Goal: Task Accomplishment & Management: Complete application form

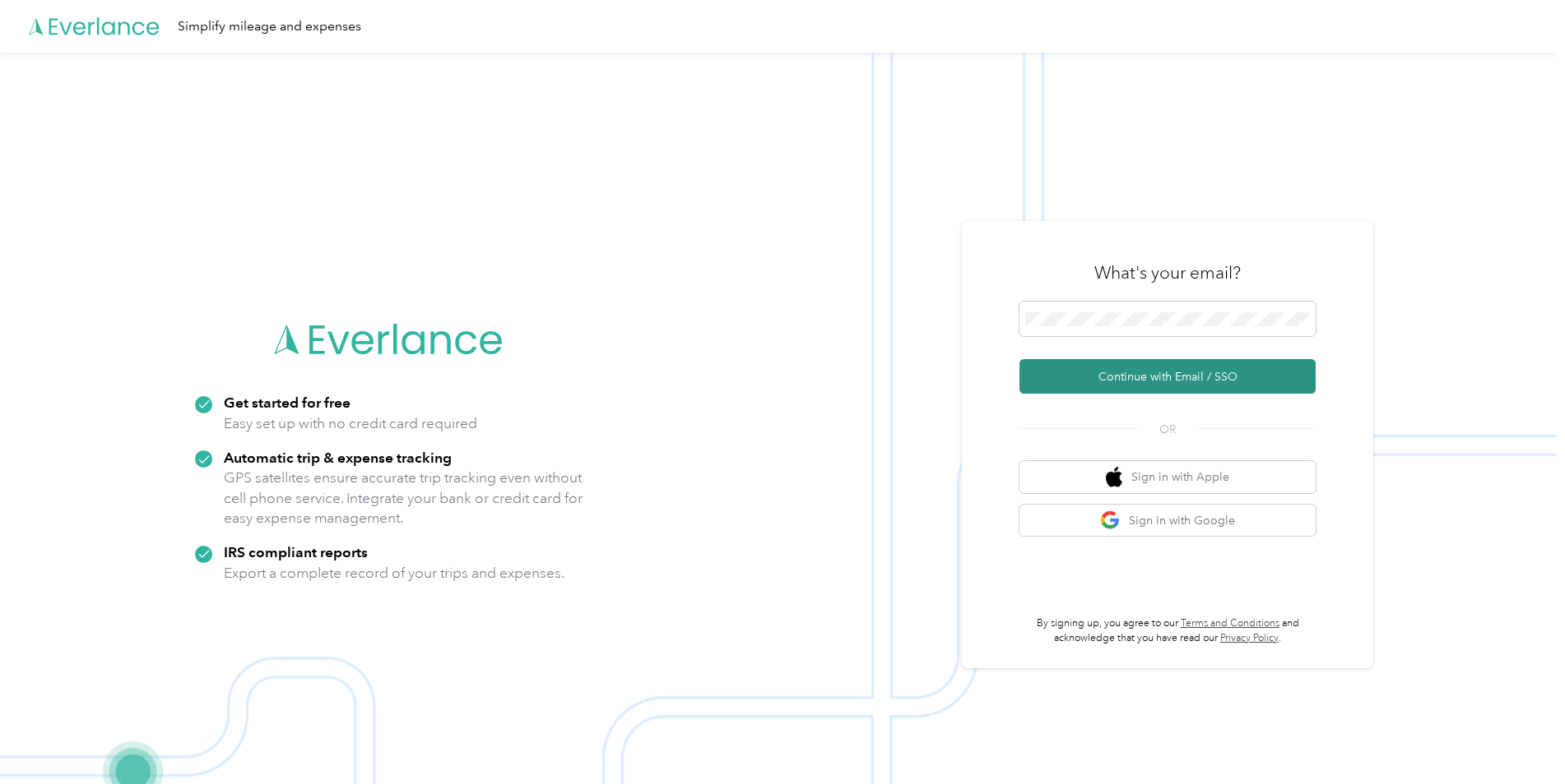
click at [1120, 373] on button "Continue with Email / SSO" at bounding box center [1167, 376] width 296 height 34
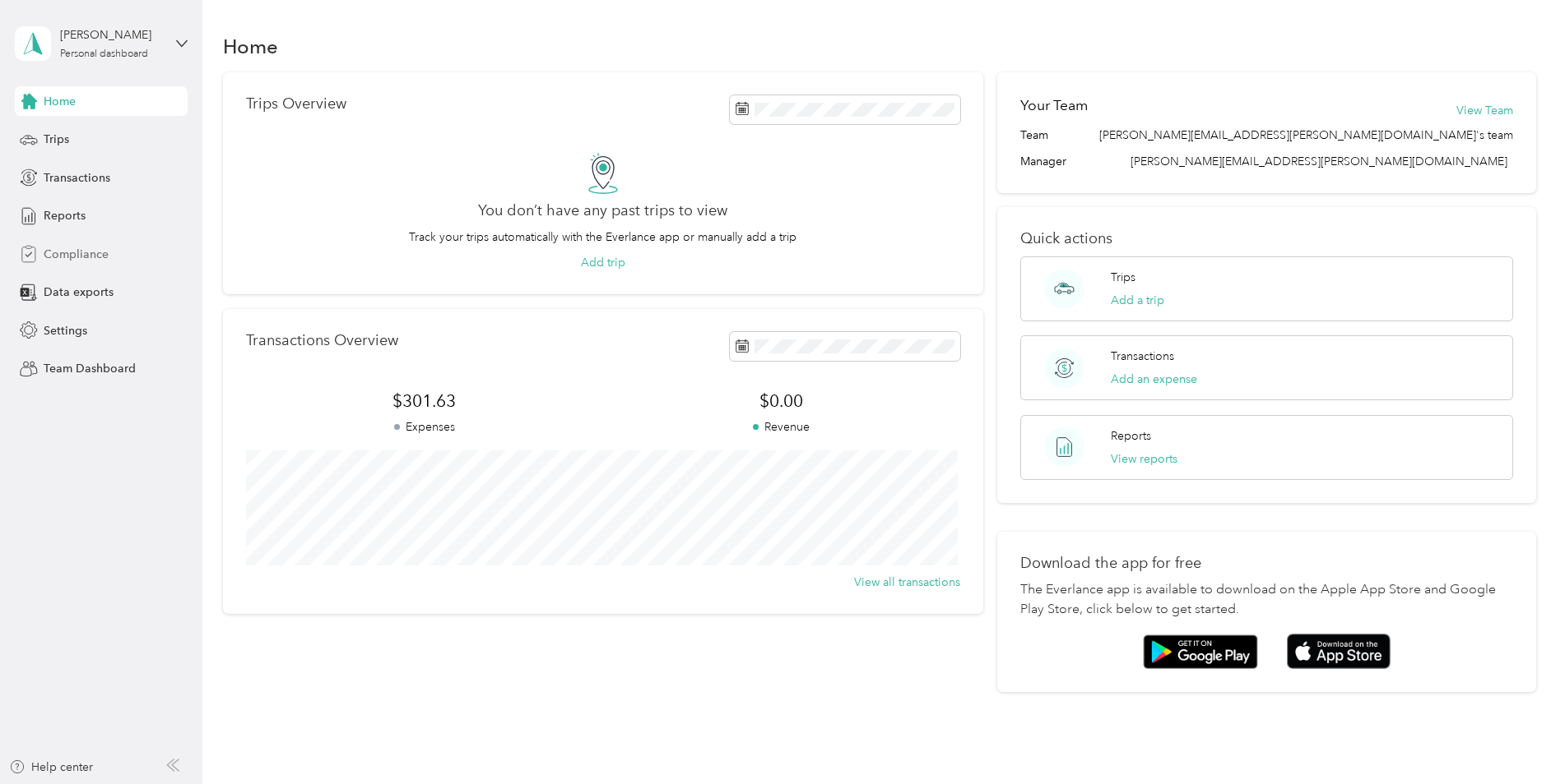
click at [55, 256] on span "Compliance" at bounding box center [76, 255] width 65 height 17
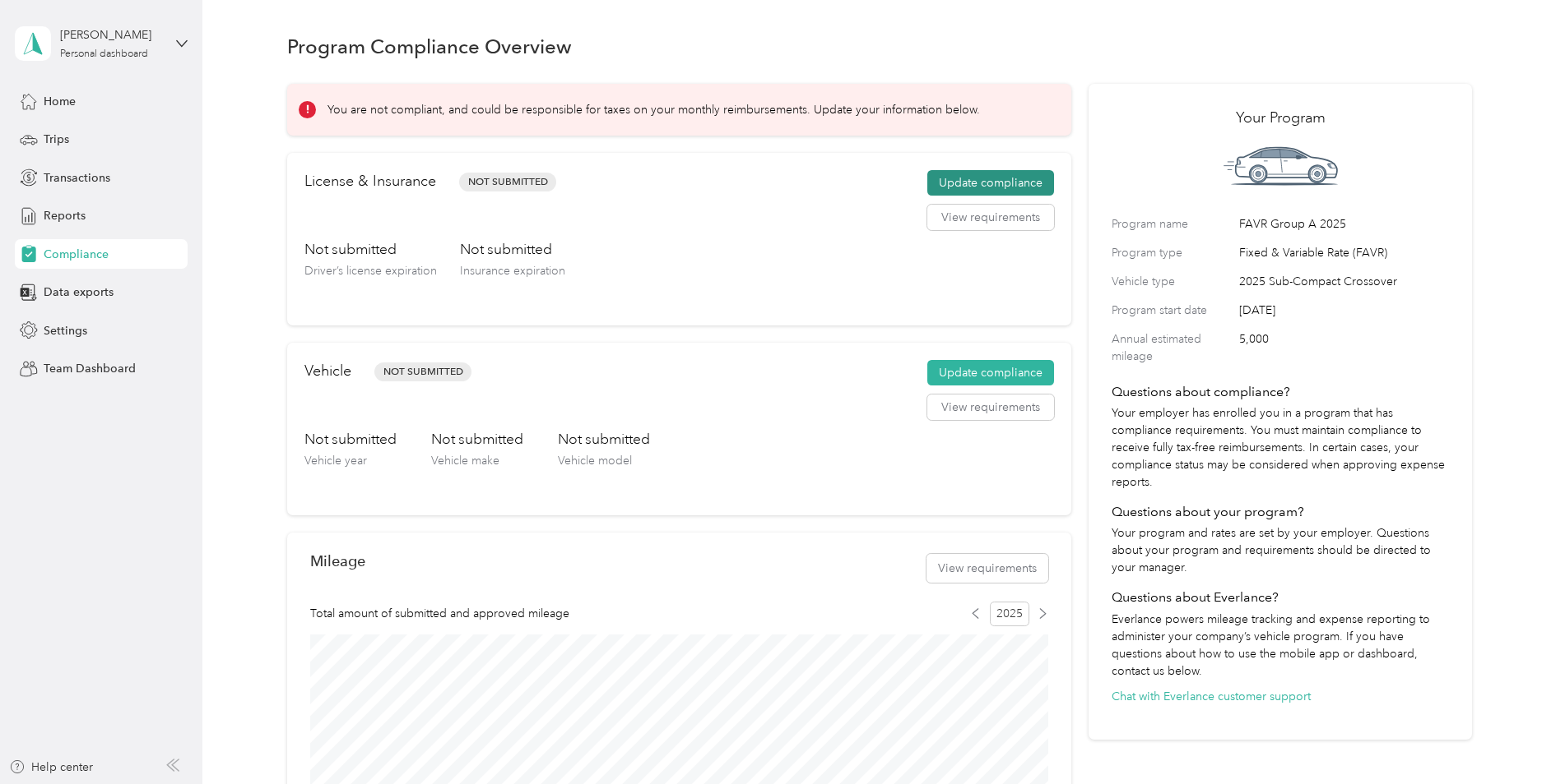
click at [986, 183] on button "Update compliance" at bounding box center [990, 183] width 126 height 27
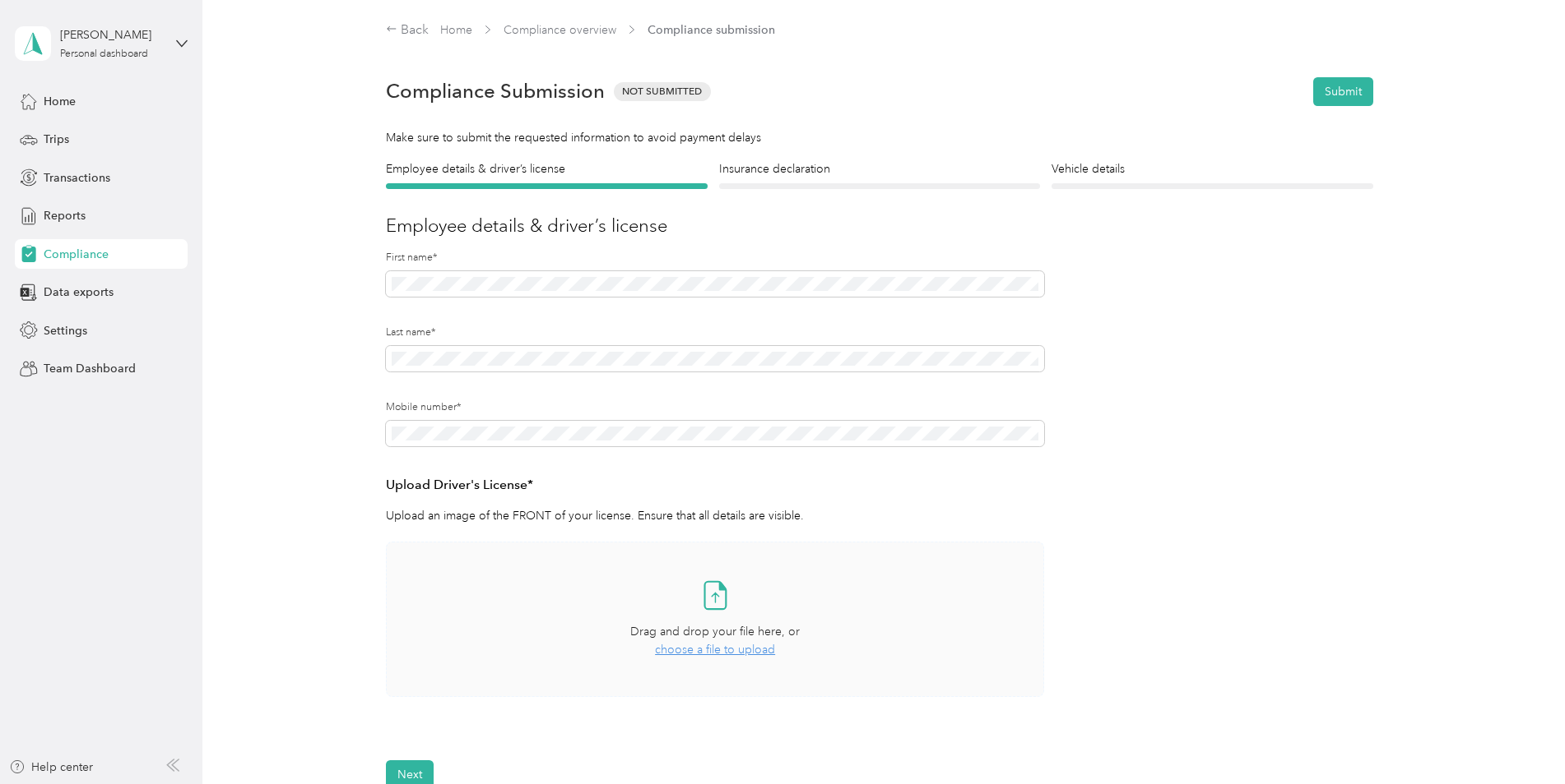
click at [730, 657] on span "choose a file to upload" at bounding box center [715, 650] width 120 height 14
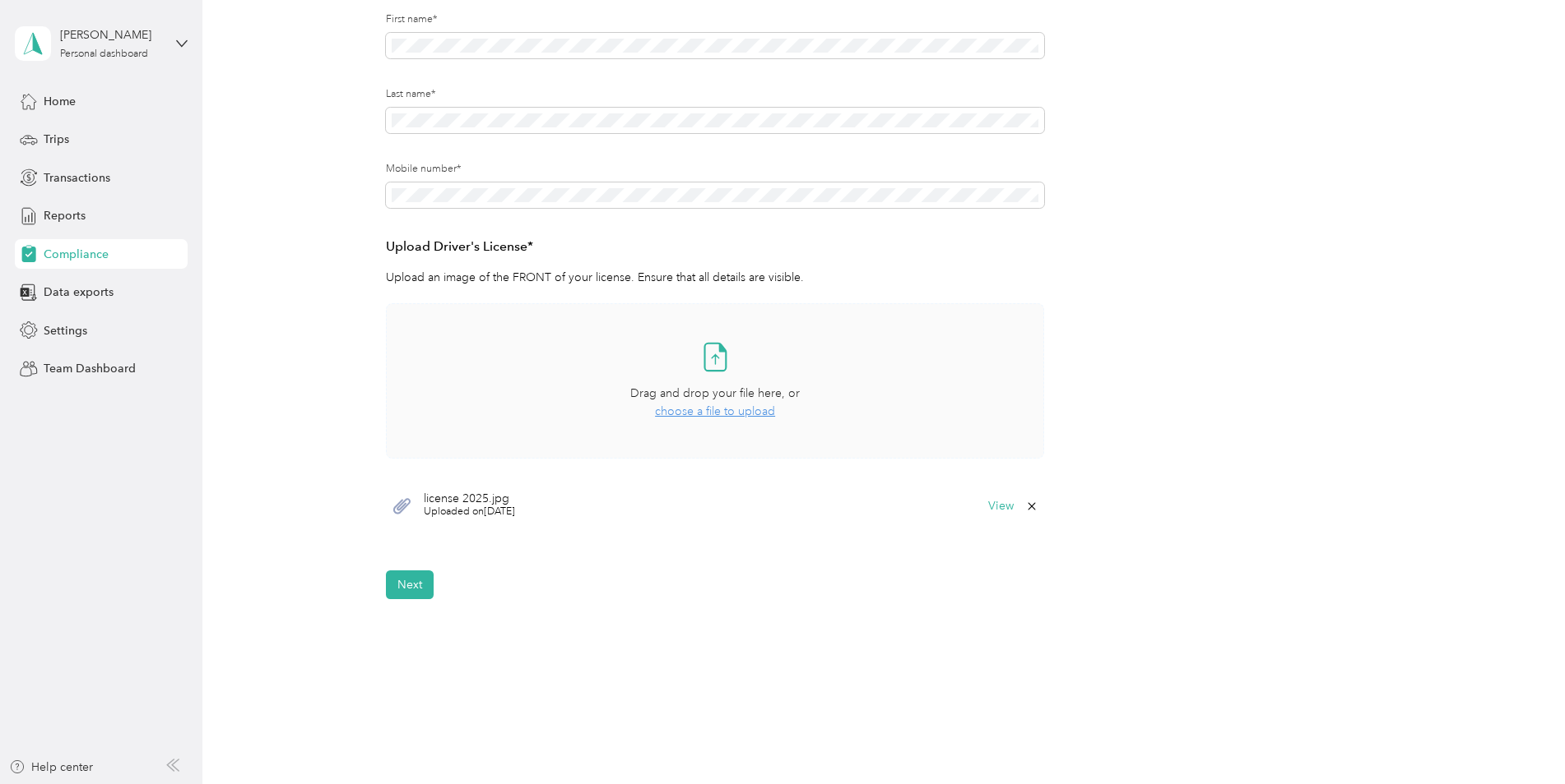
scroll to position [239, 0]
click at [407, 584] on button "Next" at bounding box center [410, 584] width 48 height 29
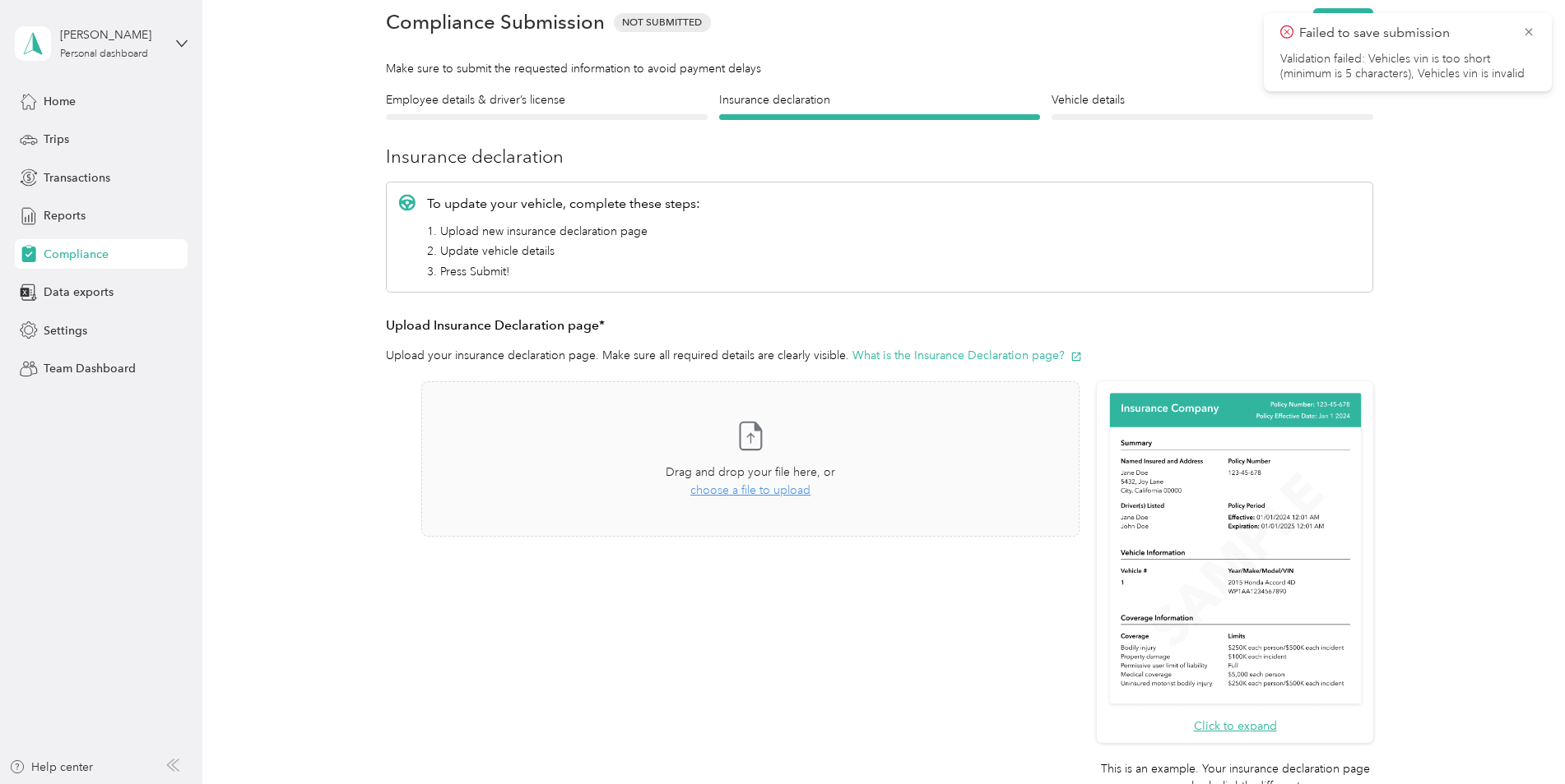
scroll to position [21, 0]
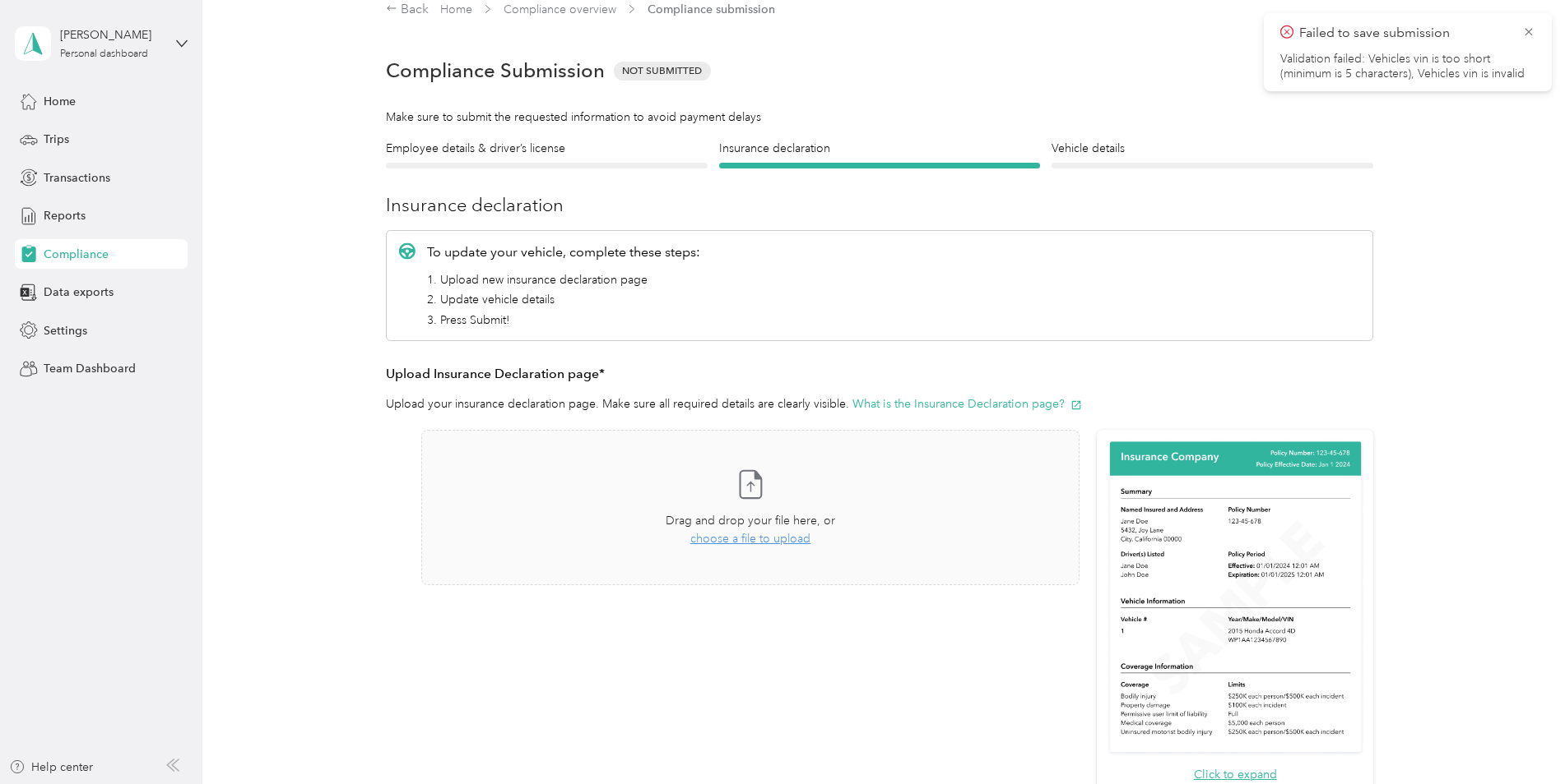
click at [583, 163] on div at bounding box center [547, 165] width 321 height 6
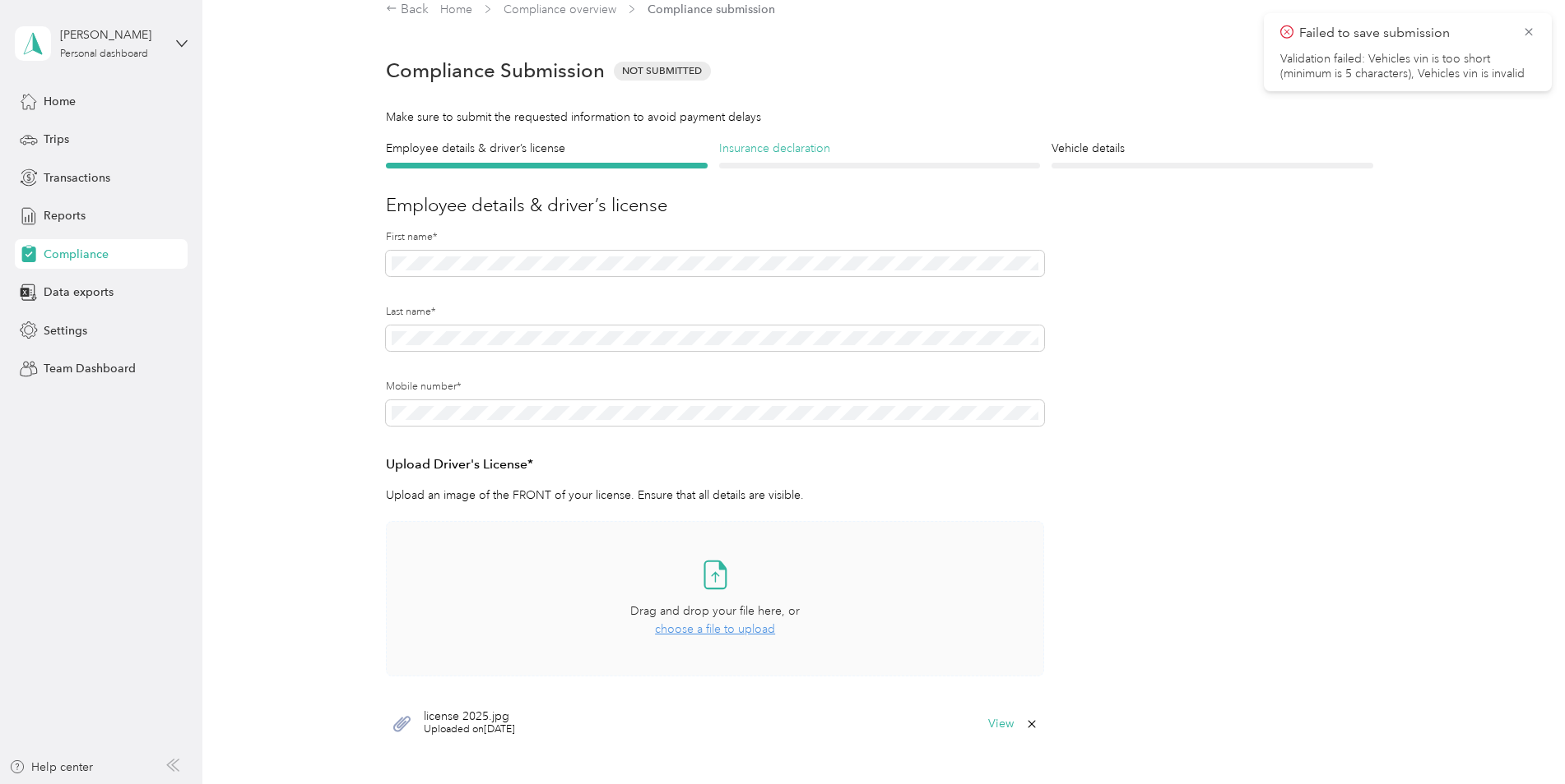
click at [780, 147] on h4 "Insurance declaration" at bounding box center [879, 148] width 321 height 17
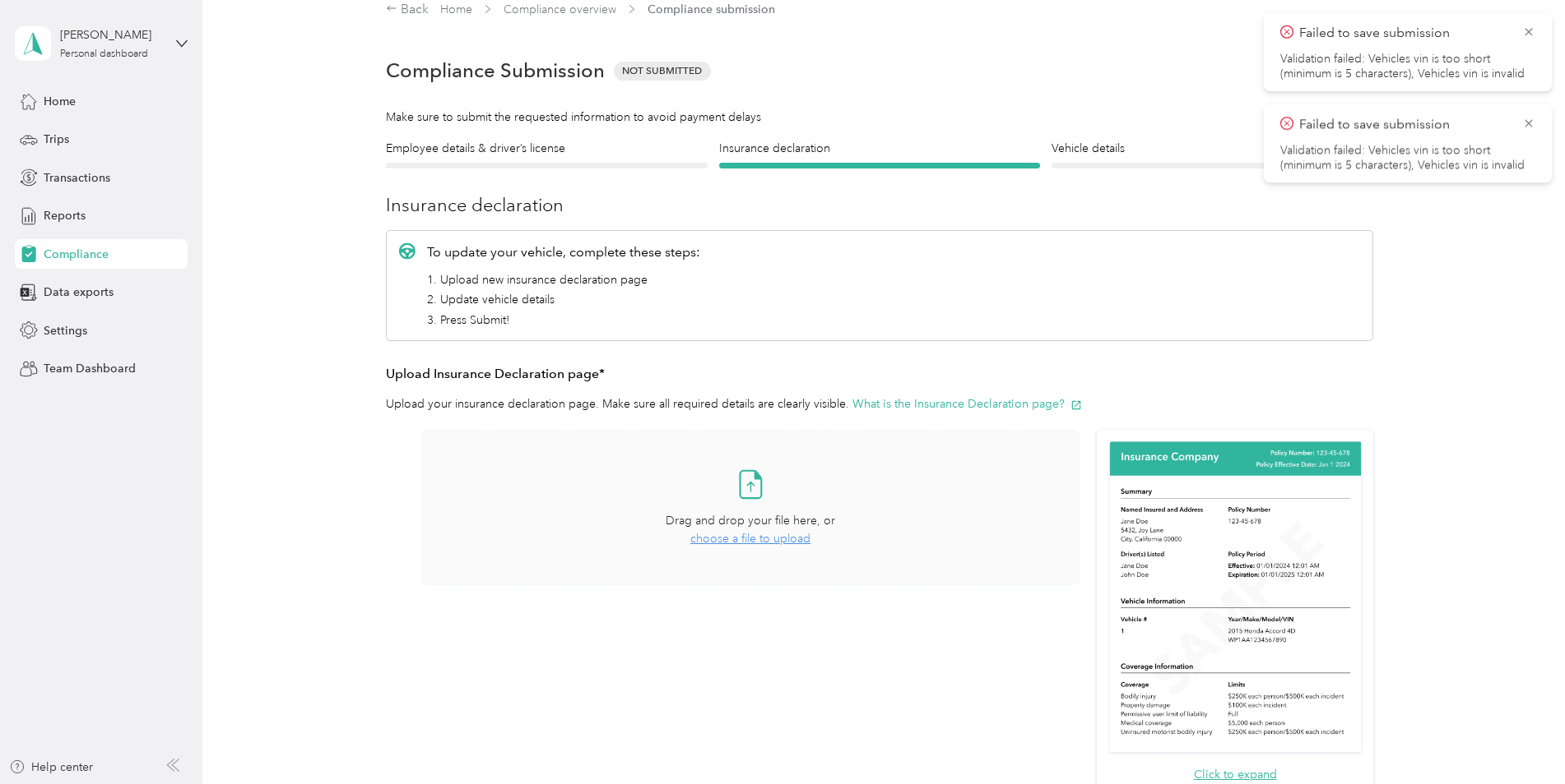
click at [763, 543] on span "choose a file to upload" at bounding box center [750, 539] width 120 height 14
click at [768, 542] on span "choose a file to upload" at bounding box center [750, 539] width 120 height 14
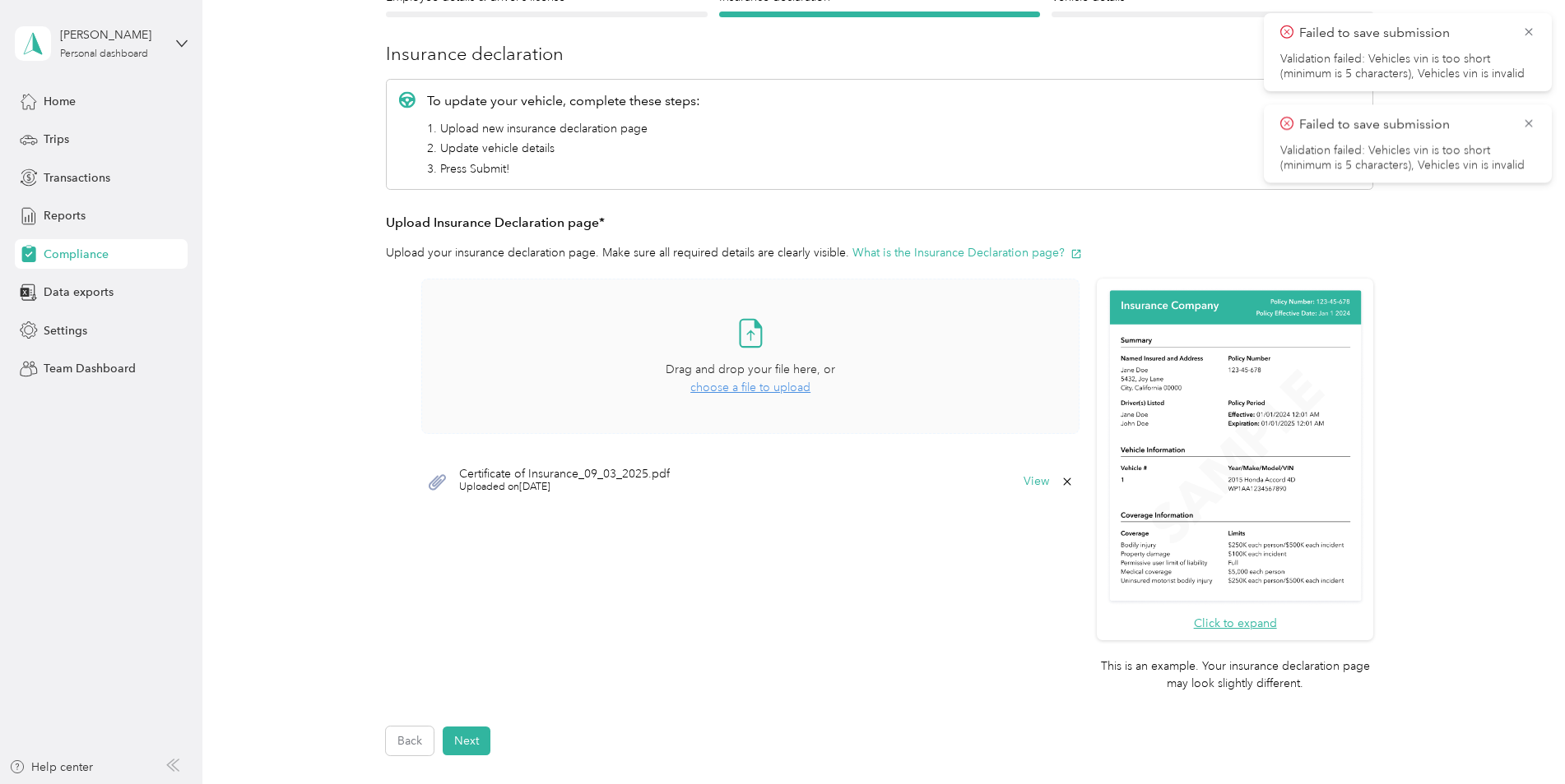
scroll to position [174, 0]
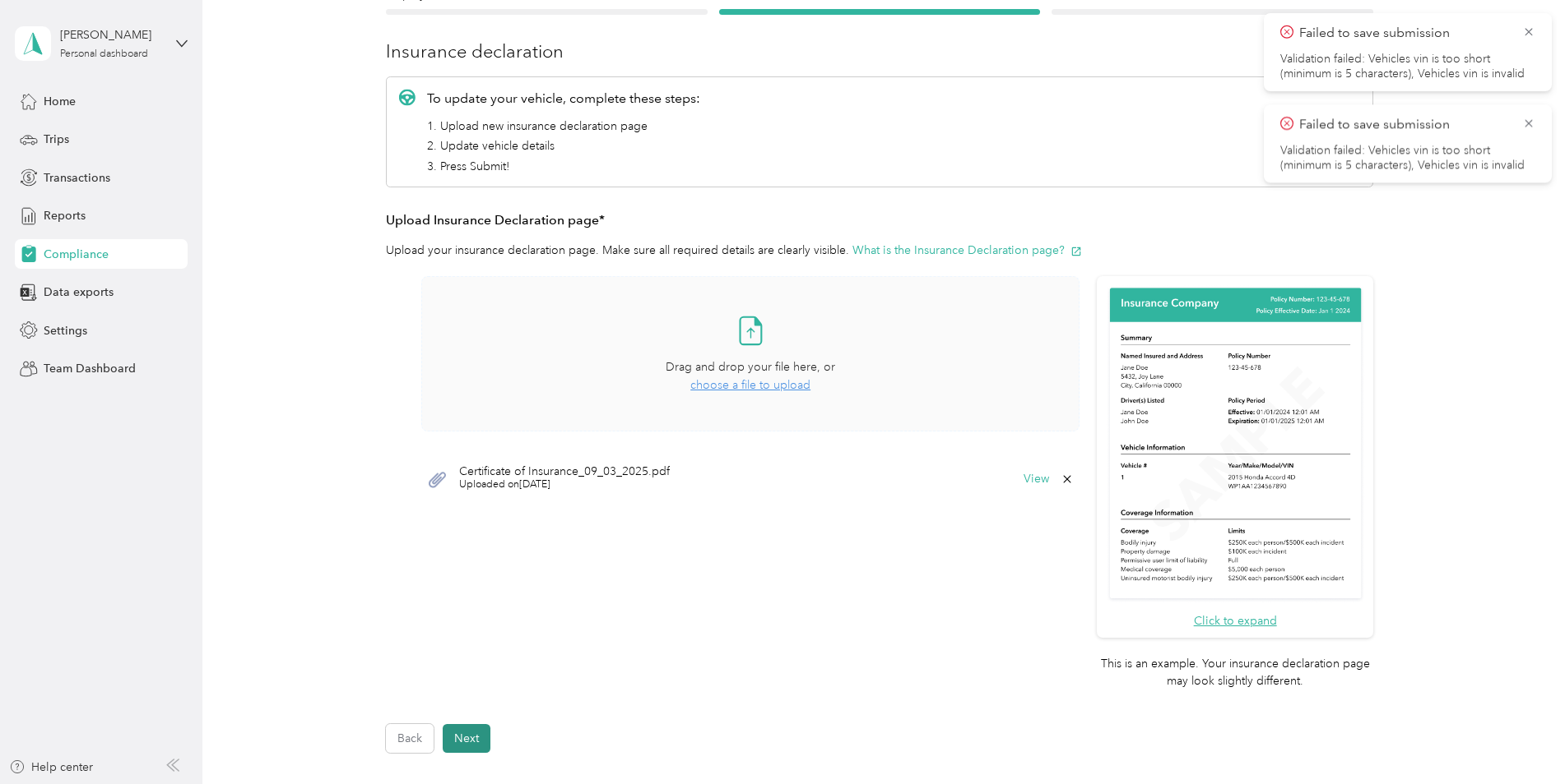
click at [454, 736] on button "Next" at bounding box center [466, 738] width 48 height 29
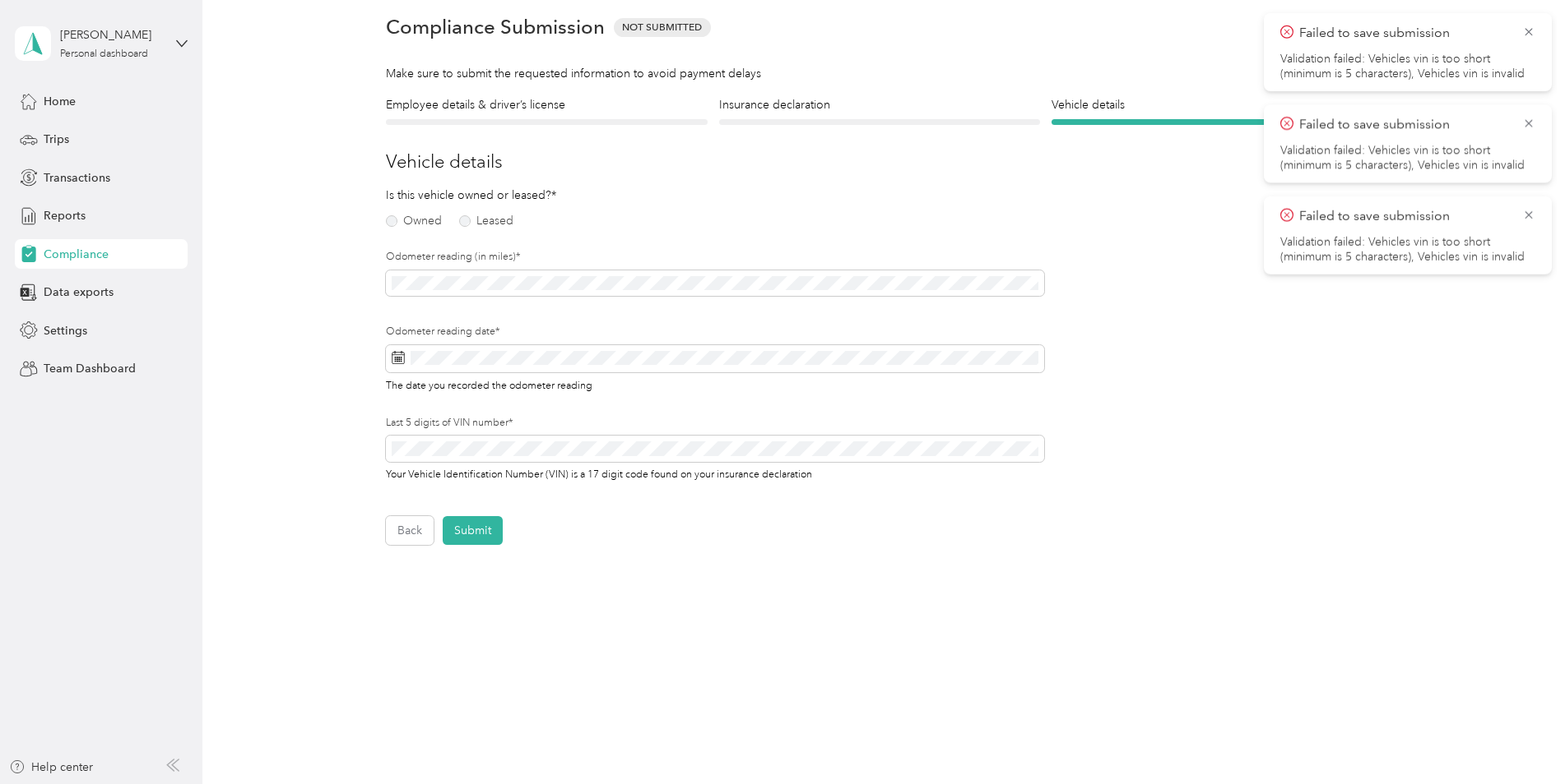
scroll to position [21, 0]
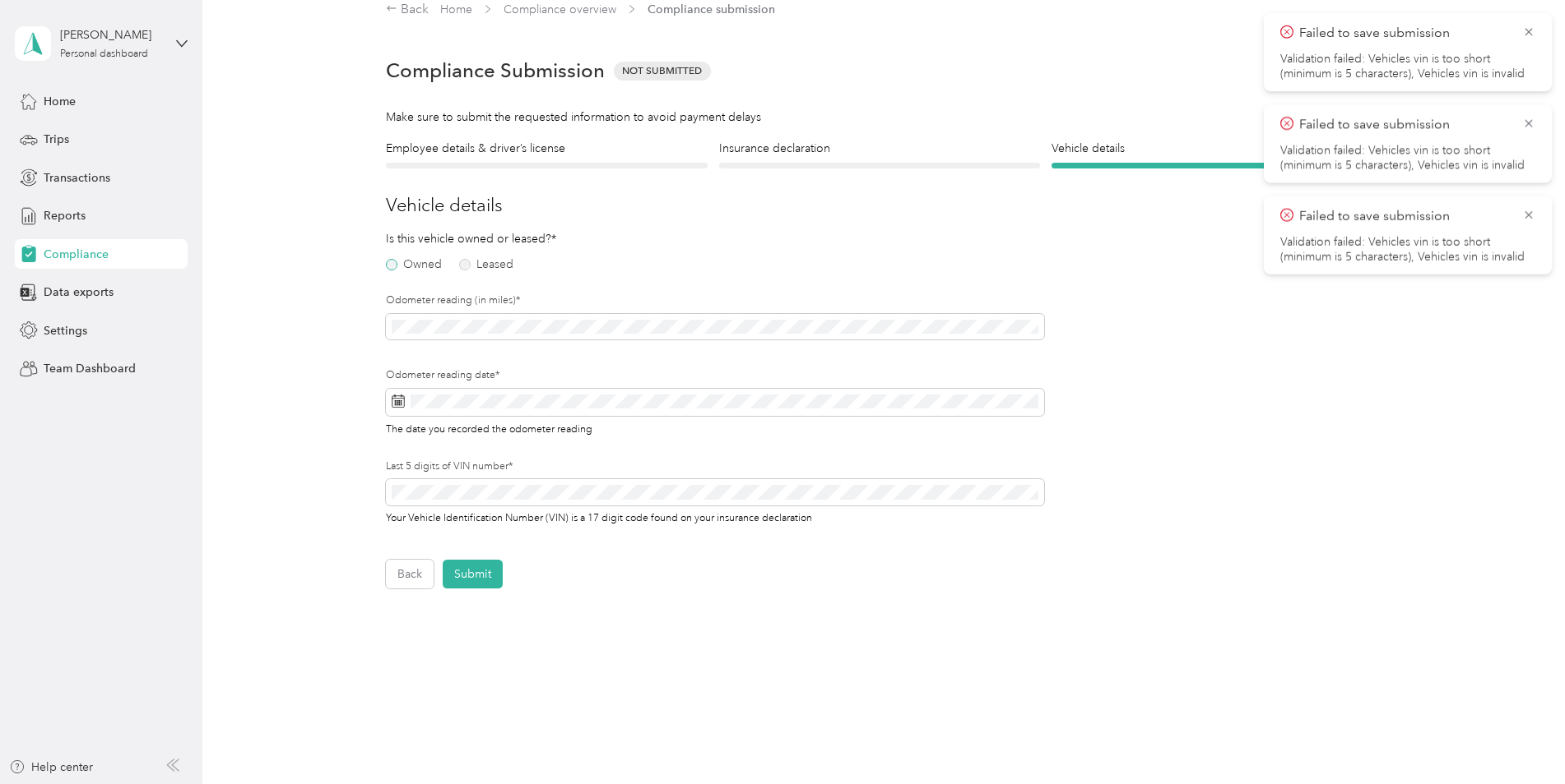
click at [391, 264] on label "Owned" at bounding box center [414, 265] width 56 height 11
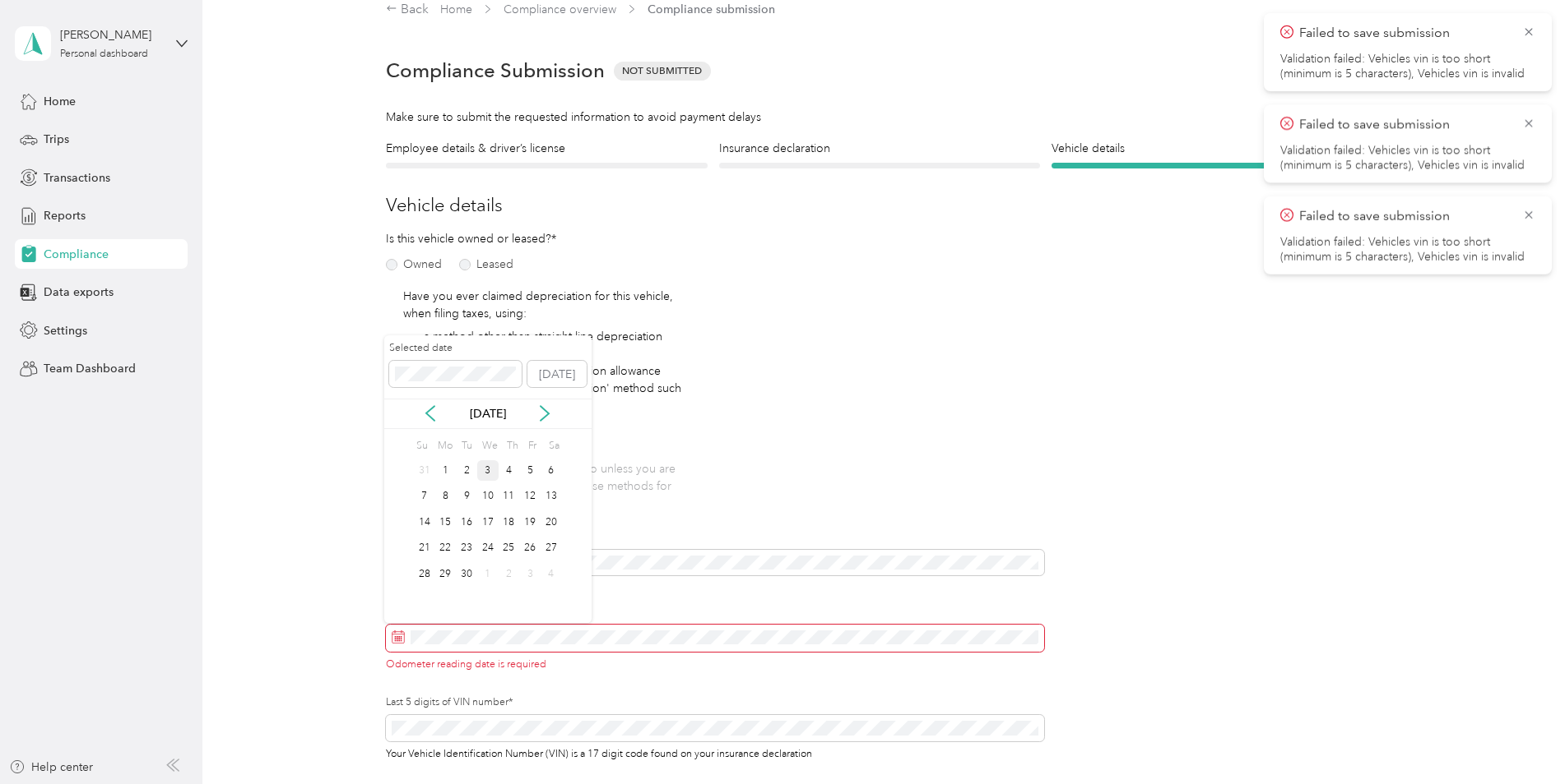
click at [491, 477] on div "3" at bounding box center [488, 471] width 21 height 21
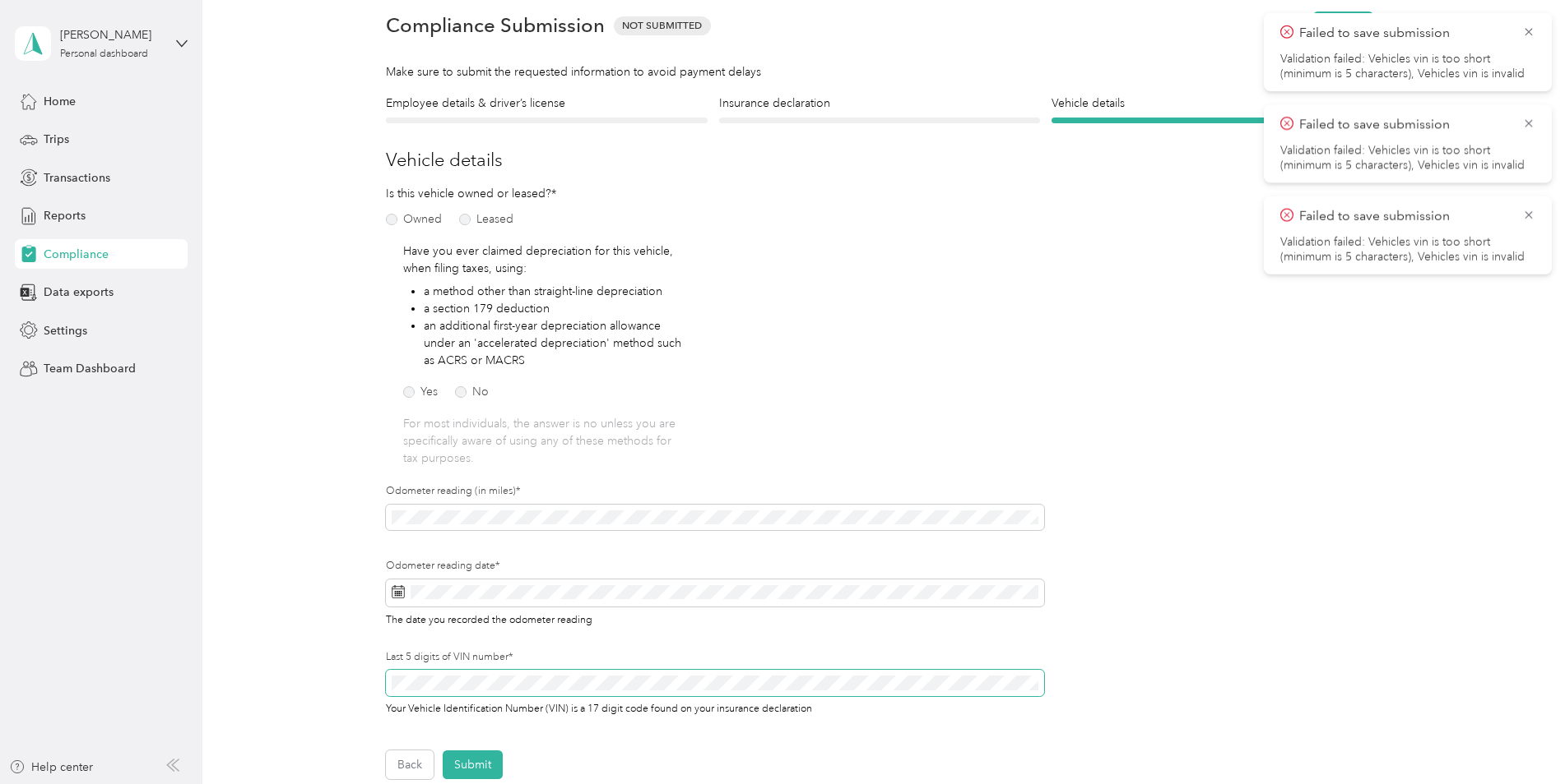
scroll to position [0, 0]
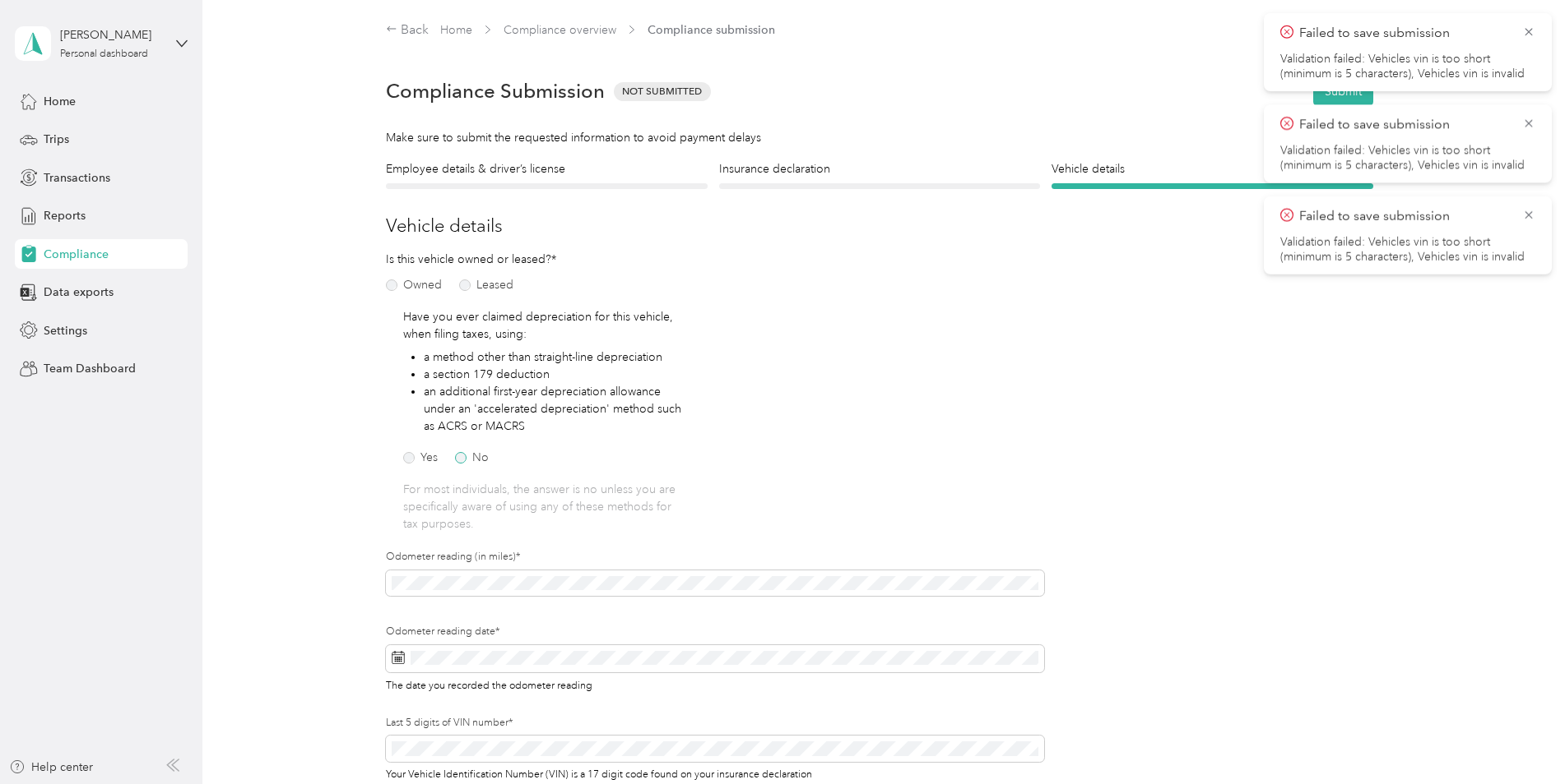
click at [458, 461] on label "No" at bounding box center [471, 458] width 33 height 11
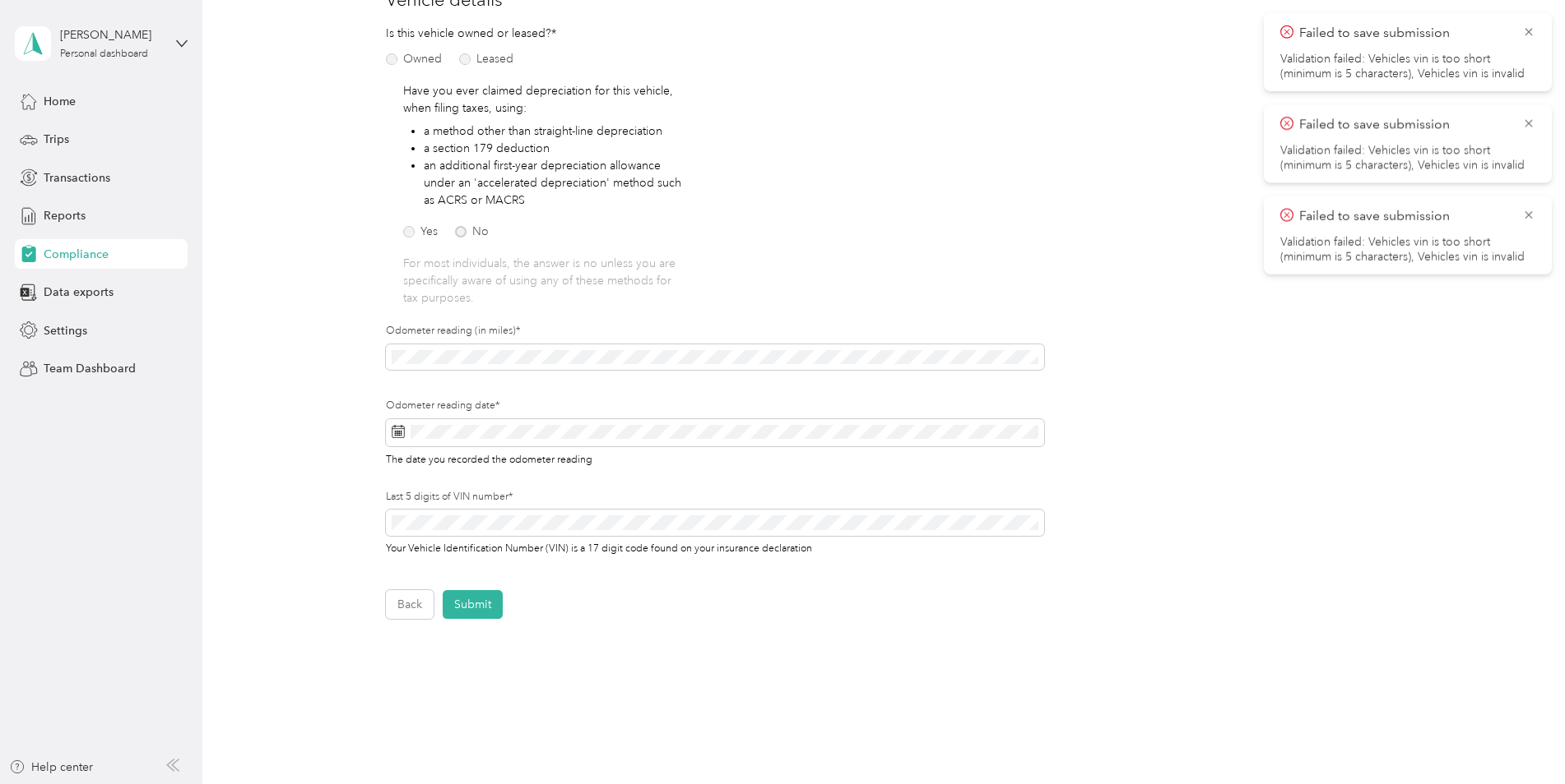
scroll to position [234, 0]
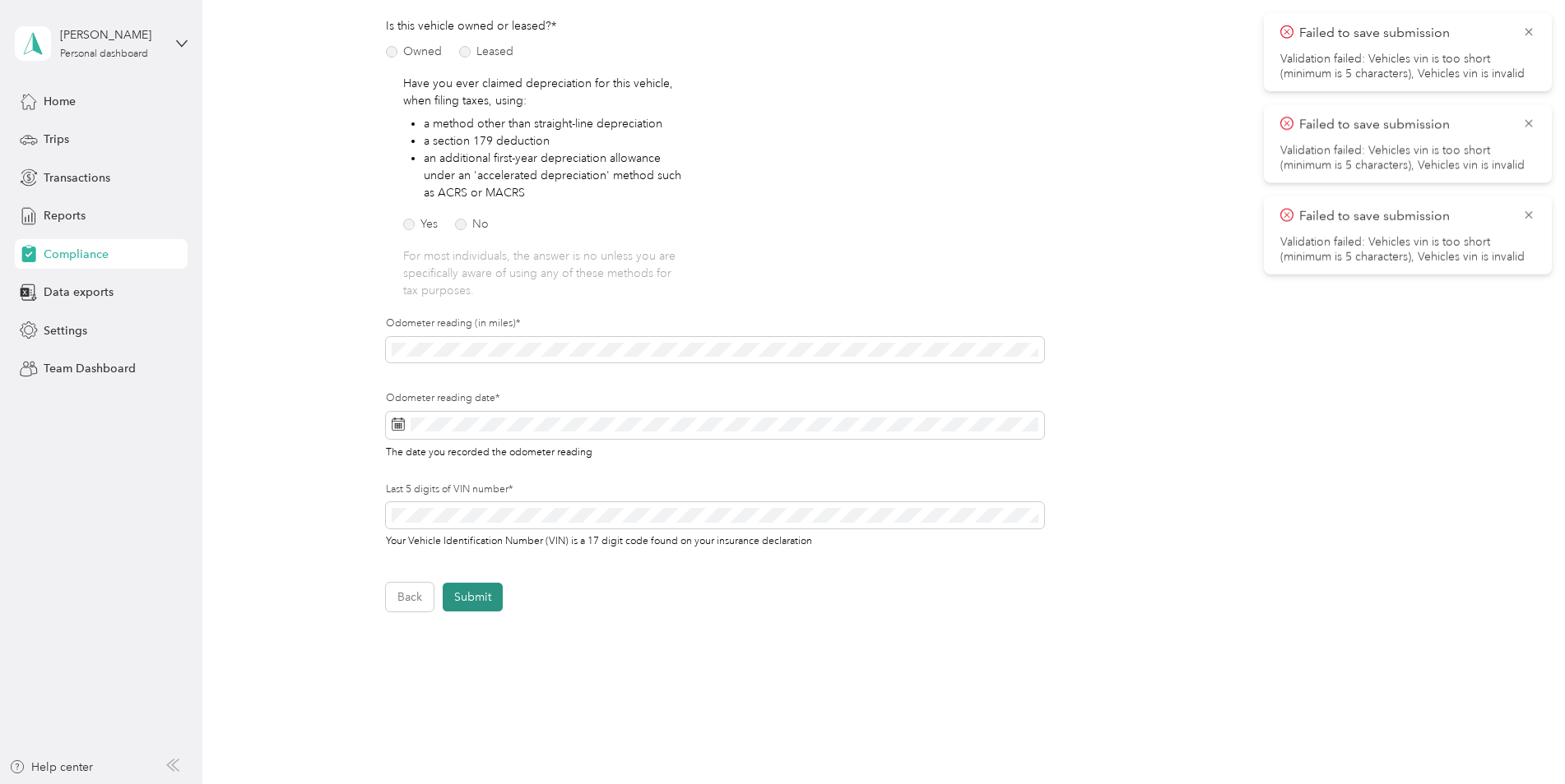
click at [485, 597] on button "Submit" at bounding box center [472, 597] width 60 height 29
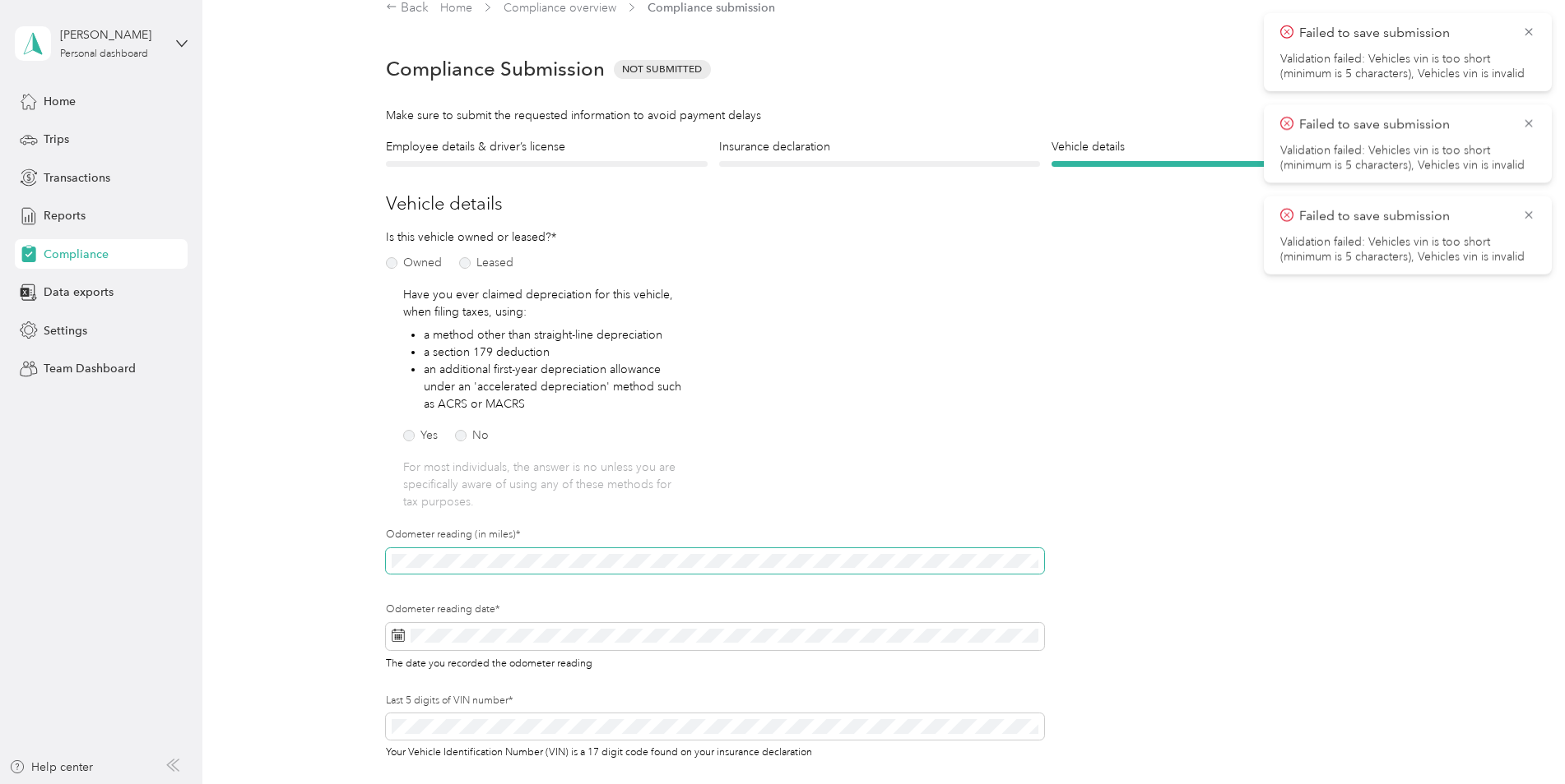
scroll to position [21, 0]
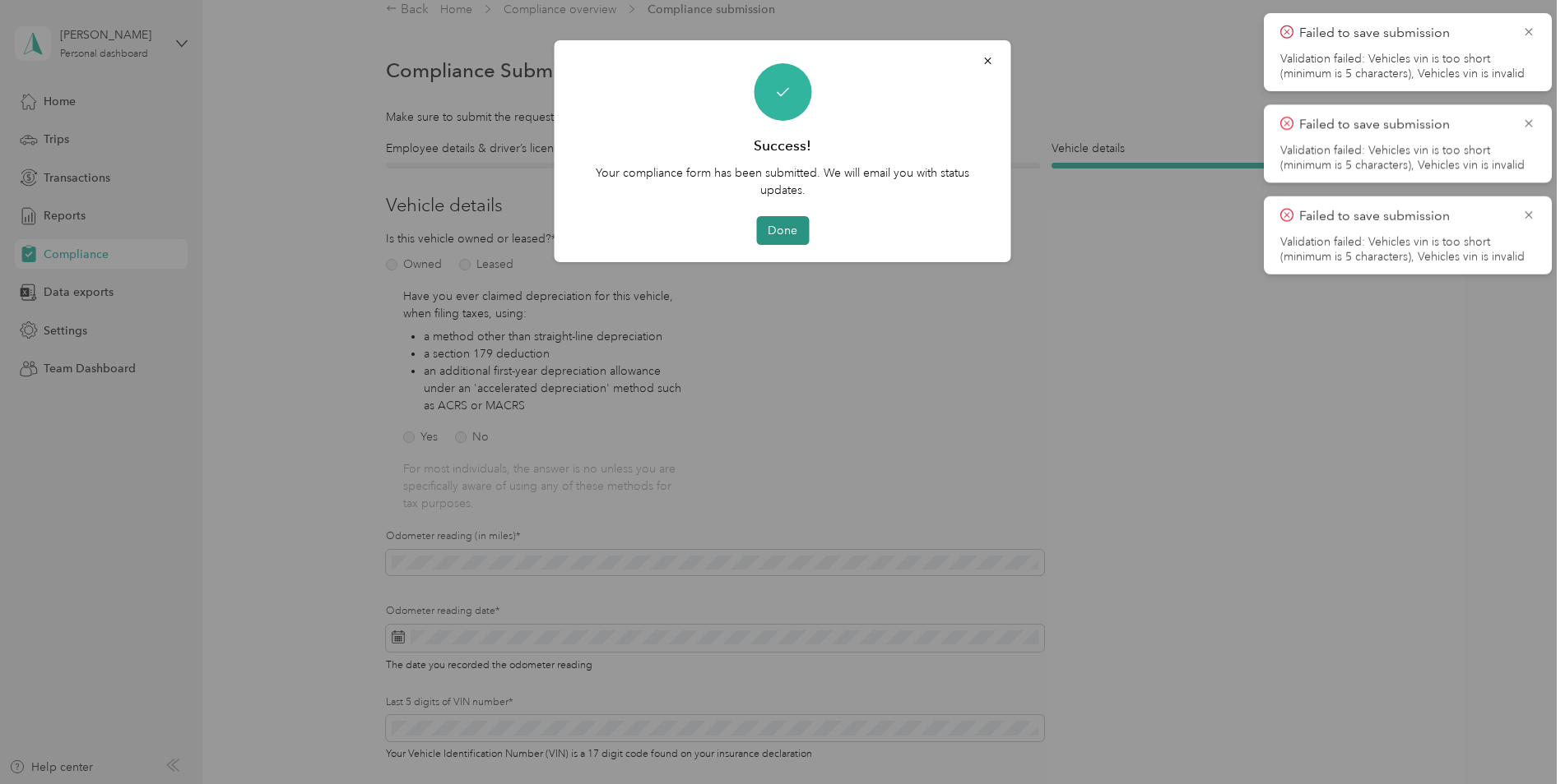
click at [790, 232] on button "Done" at bounding box center [782, 231] width 52 height 29
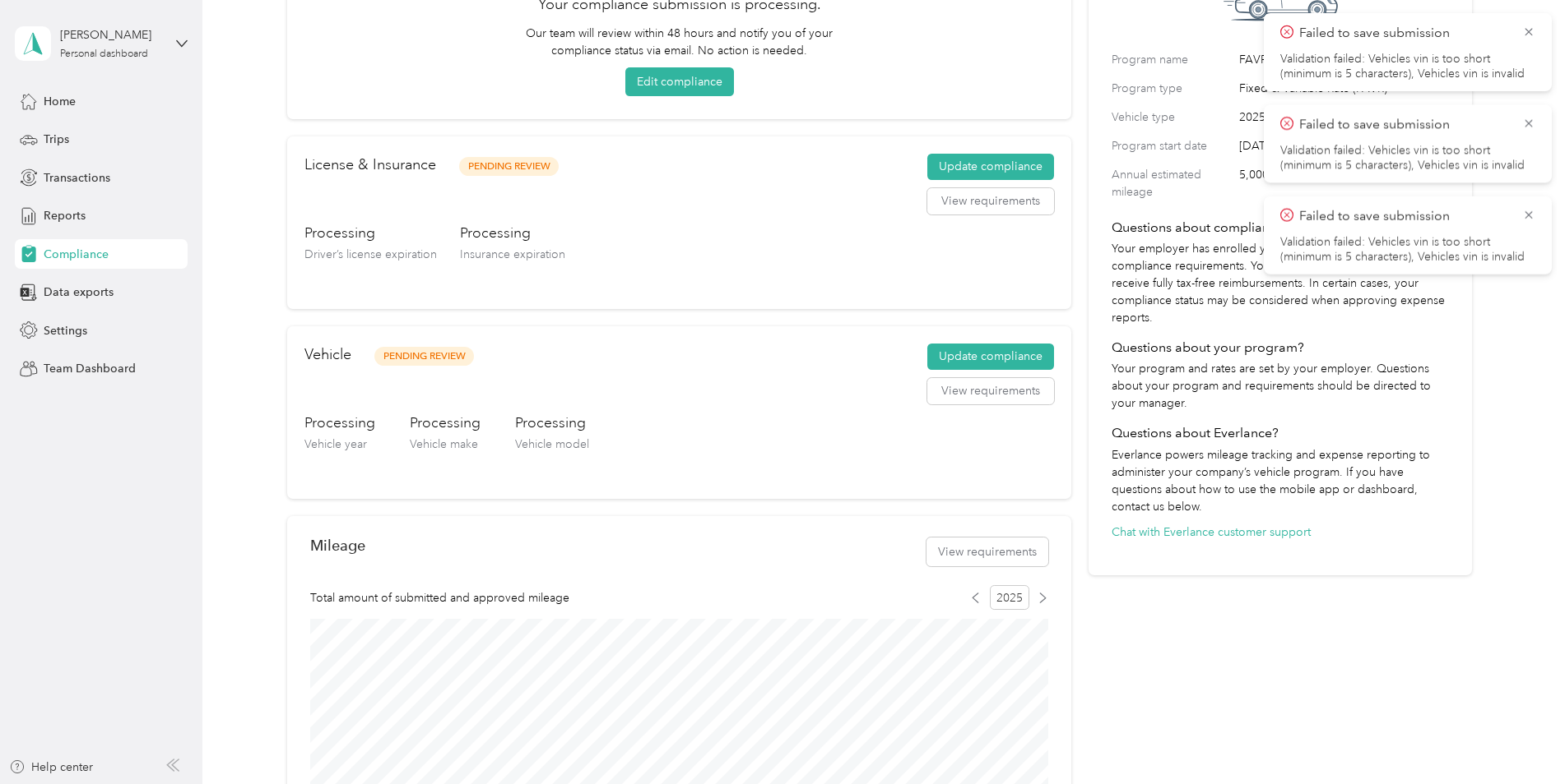
scroll to position [215, 0]
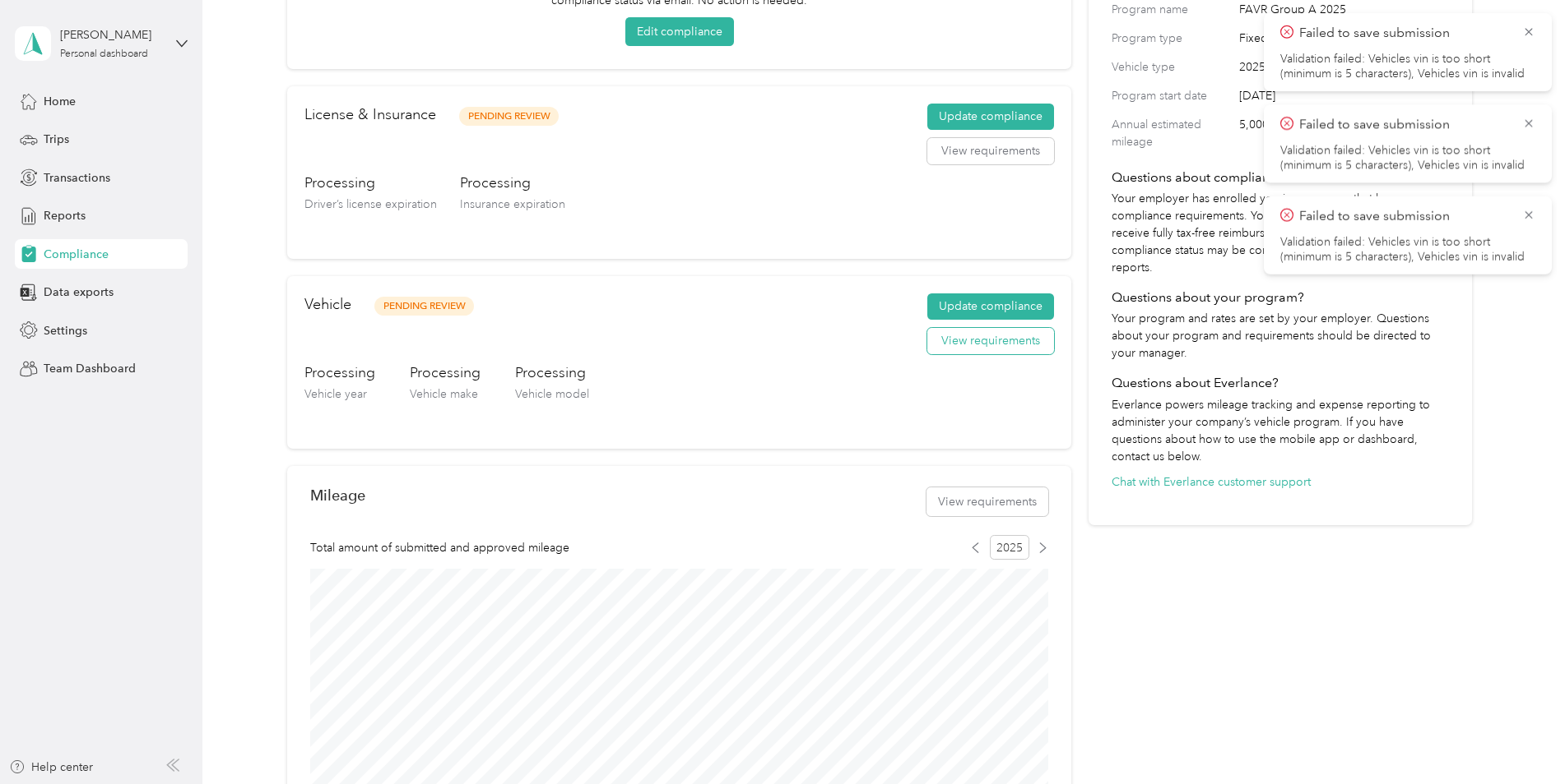
click at [1010, 346] on button "View requirements" at bounding box center [990, 341] width 126 height 27
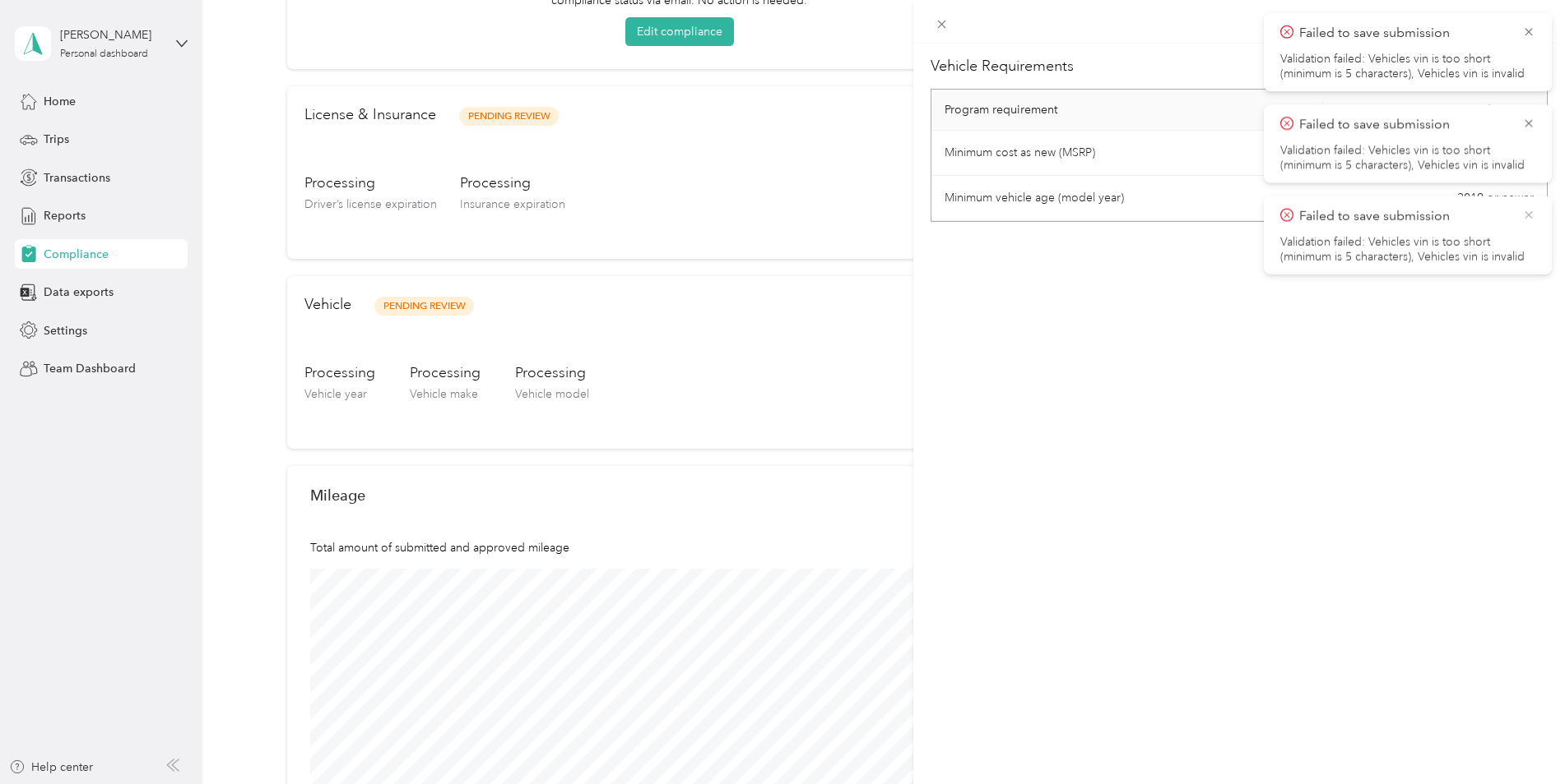
click at [1535, 217] on icon at bounding box center [1529, 216] width 13 height 15
click at [1526, 124] on icon at bounding box center [1529, 124] width 13 height 15
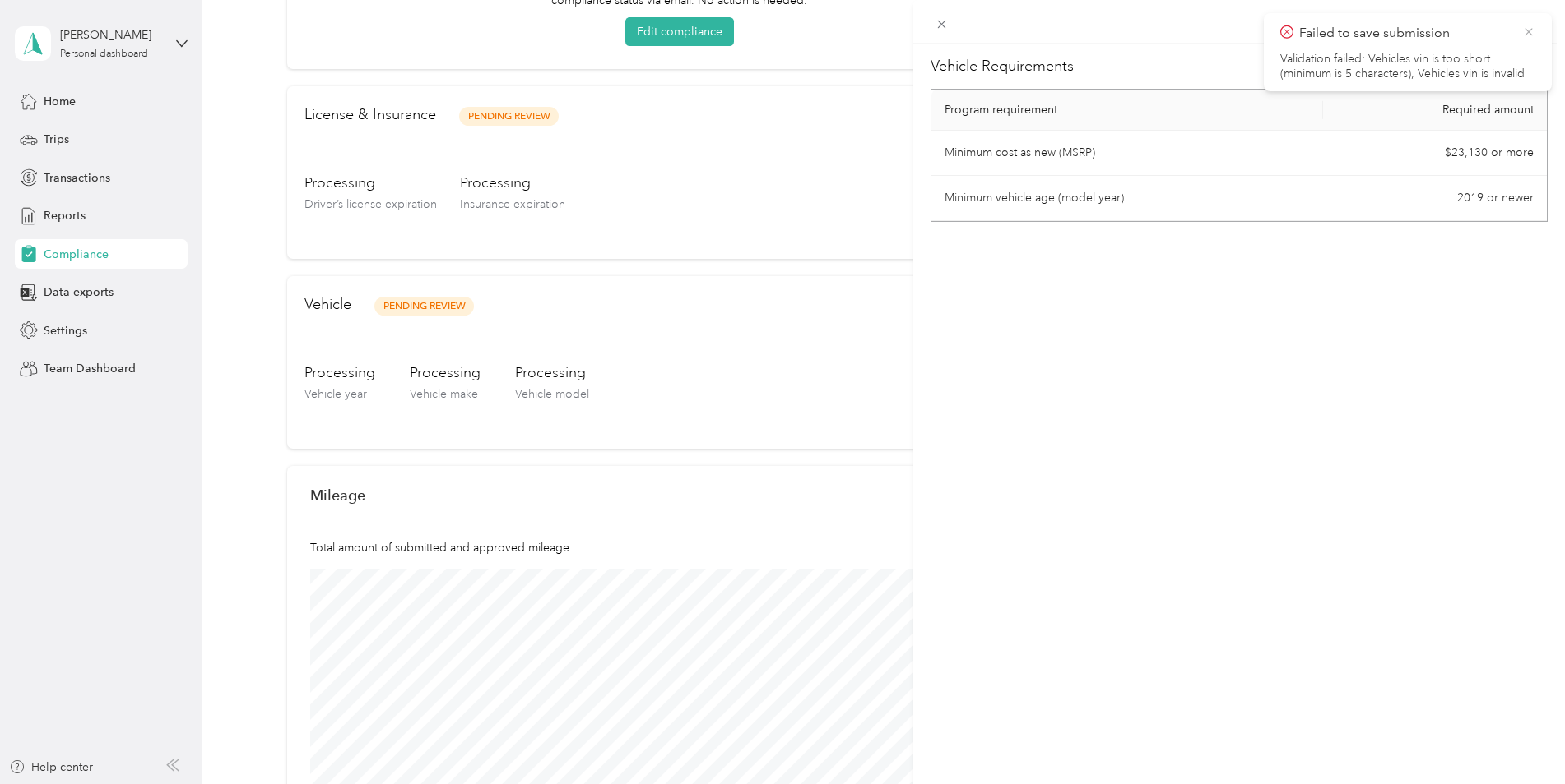
click at [1532, 29] on icon at bounding box center [1529, 32] width 13 height 15
click at [942, 24] on icon at bounding box center [940, 25] width 9 height 9
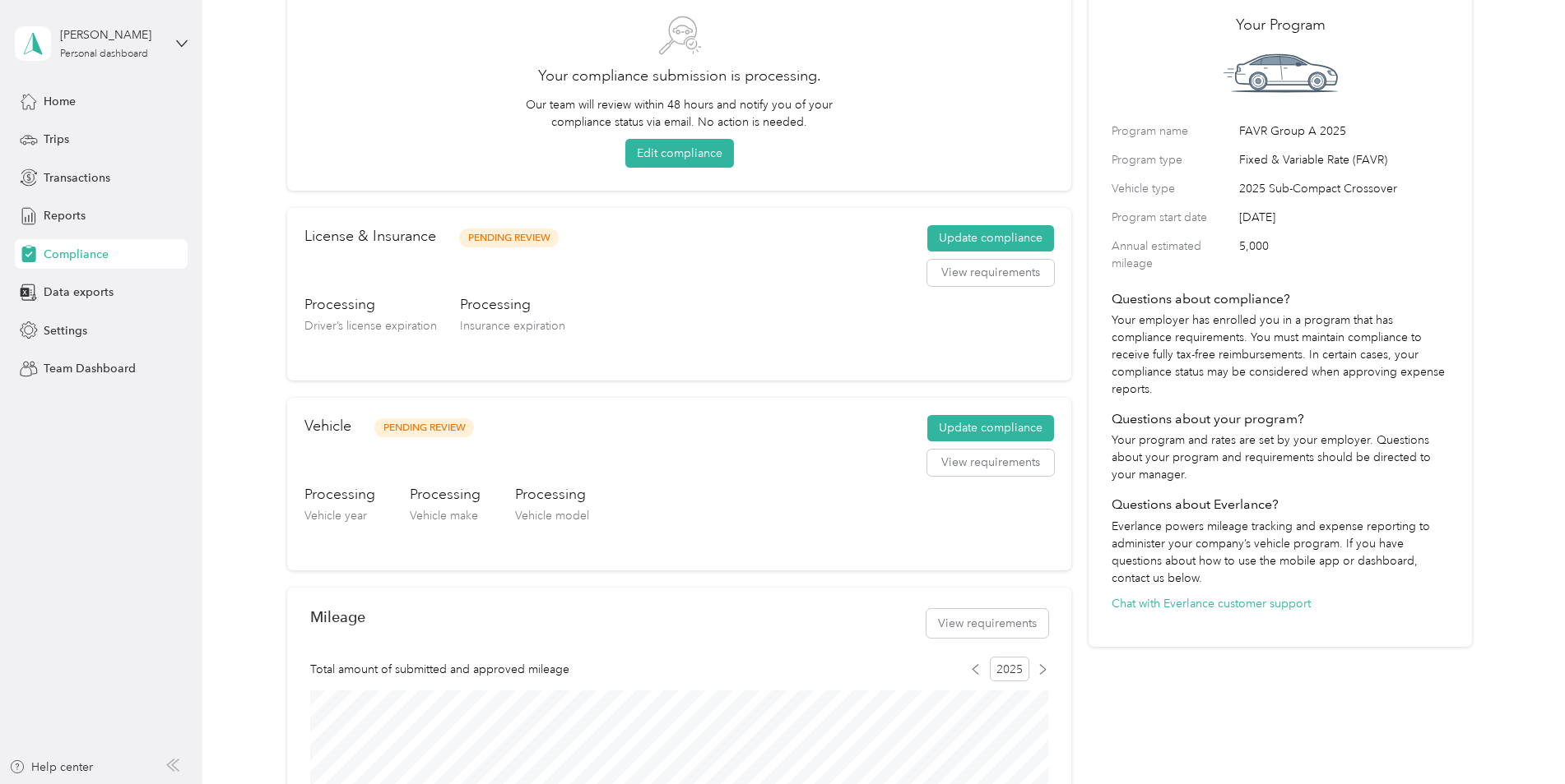
scroll to position [0, 0]
